Goal: Information Seeking & Learning: Stay updated

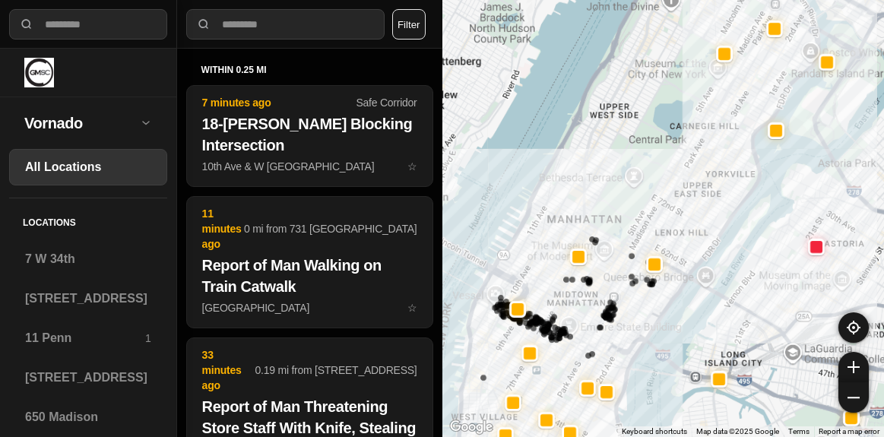
select select "*"
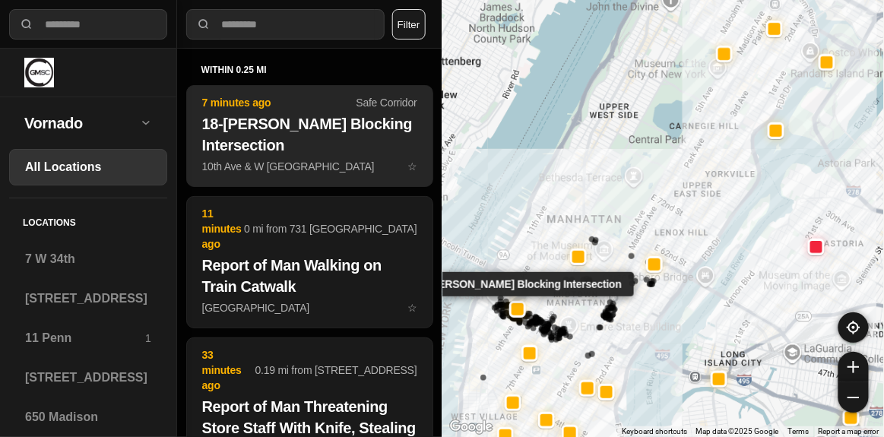
click at [286, 141] on h2 "18-[PERSON_NAME] Blocking Intersection" at bounding box center [309, 134] width 215 height 43
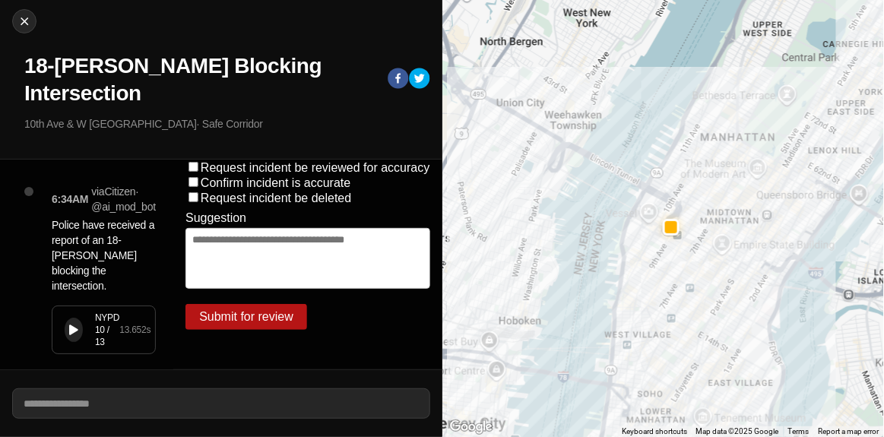
click at [71, 318] on button at bounding box center [74, 330] width 18 height 24
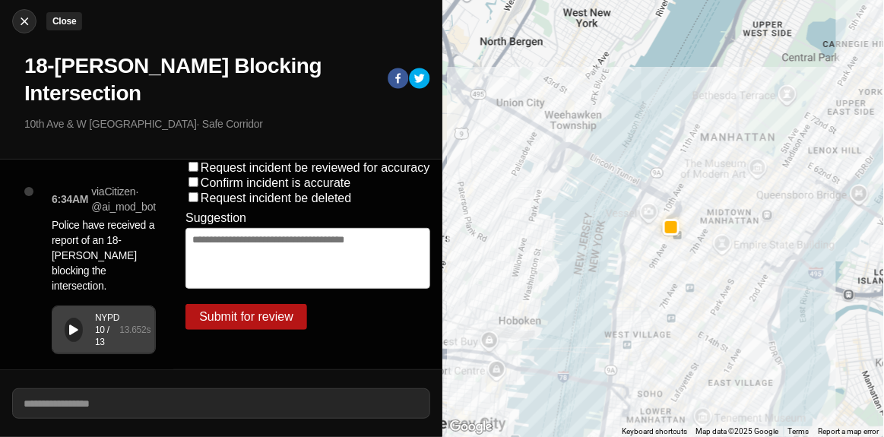
click at [33, 26] on div at bounding box center [24, 21] width 23 height 15
select select "*"
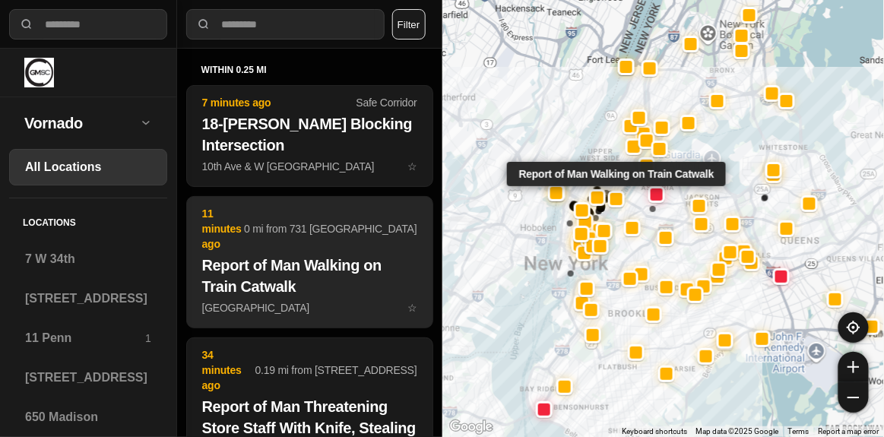
click at [309, 255] on h2 "Report of Man Walking on Train Catwalk" at bounding box center [309, 276] width 215 height 43
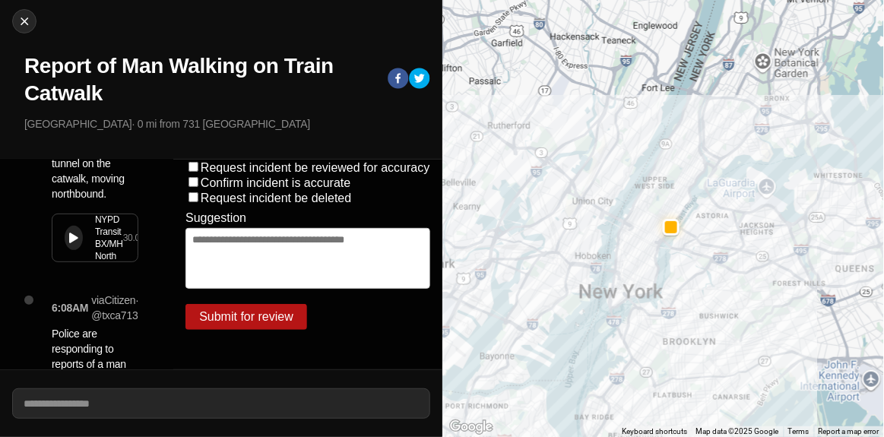
scroll to position [207, 0]
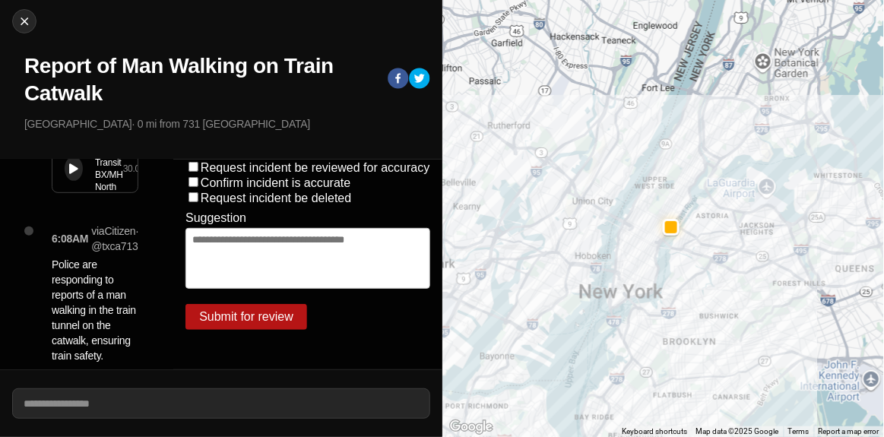
click at [80, 181] on button at bounding box center [74, 169] width 18 height 24
click at [27, 23] on img at bounding box center [24, 21] width 15 height 15
select select "*"
